Goal: Information Seeking & Learning: Find specific fact

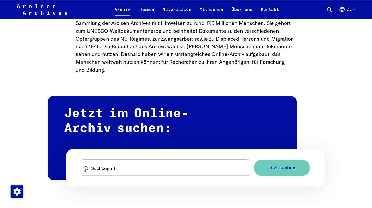
scroll to position [261, 0]
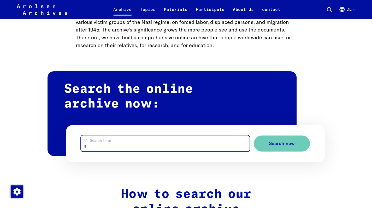
click at [100, 145] on input "Search term" at bounding box center [165, 144] width 169 height 16
type input "**********"
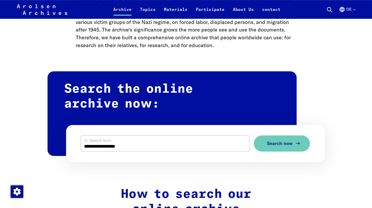
click at [267, 140] on button "Search now" at bounding box center [282, 144] width 56 height 16
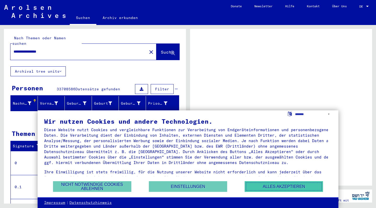
click at [302, 187] on button "Alles akzeptieren" at bounding box center [283, 187] width 78 height 11
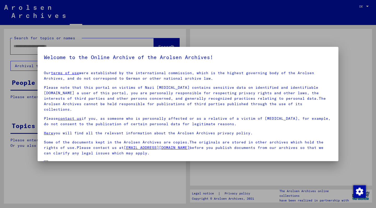
type input "**********"
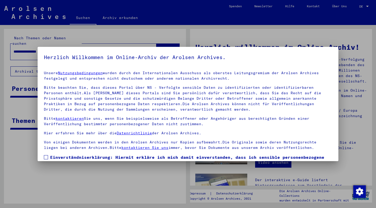
click at [45, 157] on span at bounding box center [46, 157] width 4 height 4
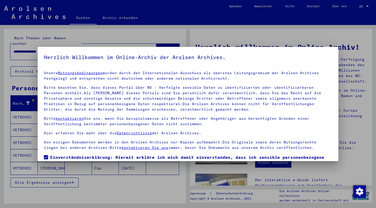
scroll to position [37, 0]
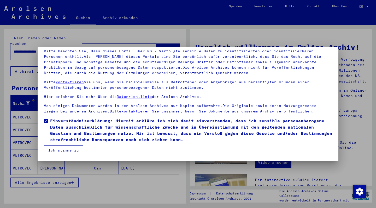
click at [74, 152] on button "Ich stimme zu" at bounding box center [63, 151] width 39 height 10
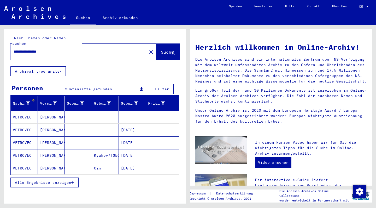
click at [46, 162] on mat-cell "[PERSON_NAME]" at bounding box center [51, 168] width 27 height 13
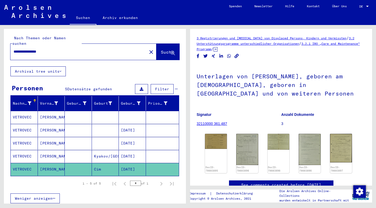
click at [217, 124] on link "32110000 361.487" at bounding box center [211, 124] width 31 height 4
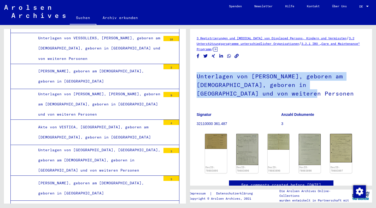
drag, startPoint x: 197, startPoint y: 75, endPoint x: 257, endPoint y: 92, distance: 62.5
click at [257, 92] on h1 "Unterlagen von [PERSON_NAME], geboren am [DEMOGRAPHIC_DATA], geboren in [GEOGRA…" at bounding box center [280, 84] width 169 height 40
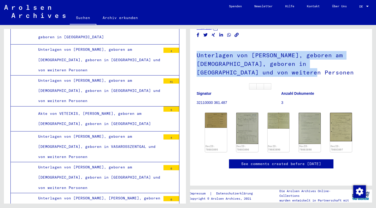
scroll to position [52, 0]
click at [217, 113] on img at bounding box center [216, 120] width 22 height 15
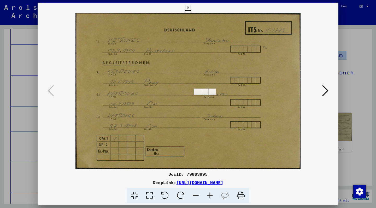
click at [346, 60] on div at bounding box center [188, 104] width 376 height 208
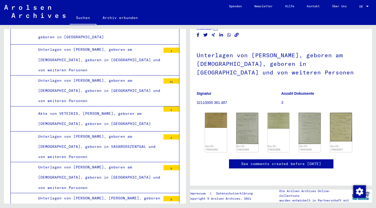
click at [244, 113] on img at bounding box center [247, 128] width 22 height 31
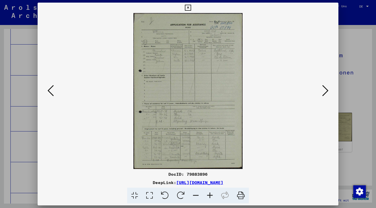
click at [169, 173] on div "DocID: 79883896" at bounding box center [188, 174] width 301 height 6
drag, startPoint x: 187, startPoint y: 174, endPoint x: 209, endPoint y: 175, distance: 21.9
click at [209, 175] on div "DocID: 79883896" at bounding box center [188, 174] width 301 height 6
copy div "79883896"
